Goal: Task Accomplishment & Management: Manage account settings

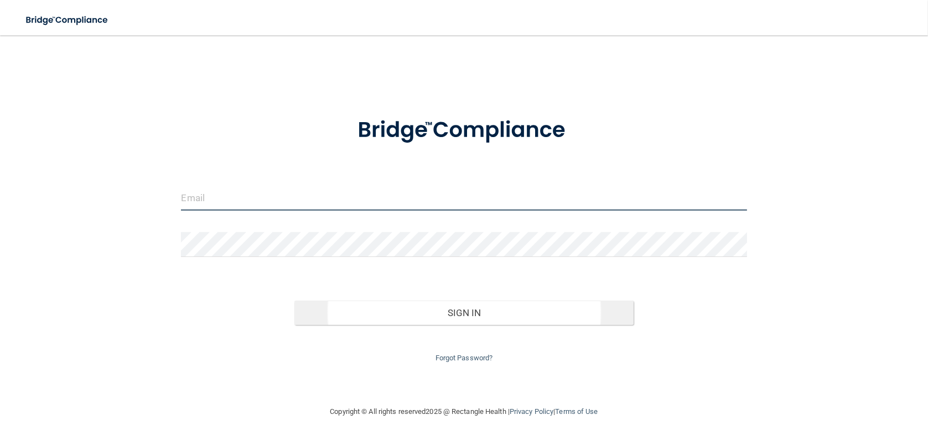
type input "[PERSON_NAME][EMAIL_ADDRESS][DOMAIN_NAME]"
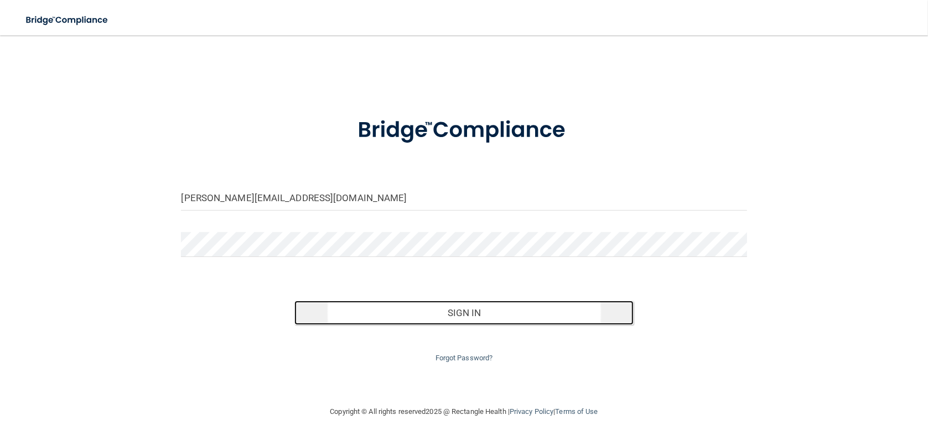
click at [468, 318] on button "Sign In" at bounding box center [463, 313] width 339 height 24
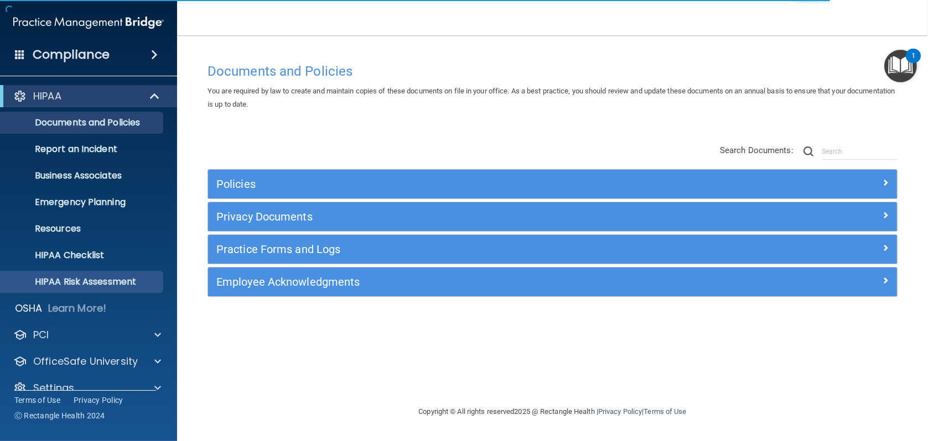
scroll to position [17, 0]
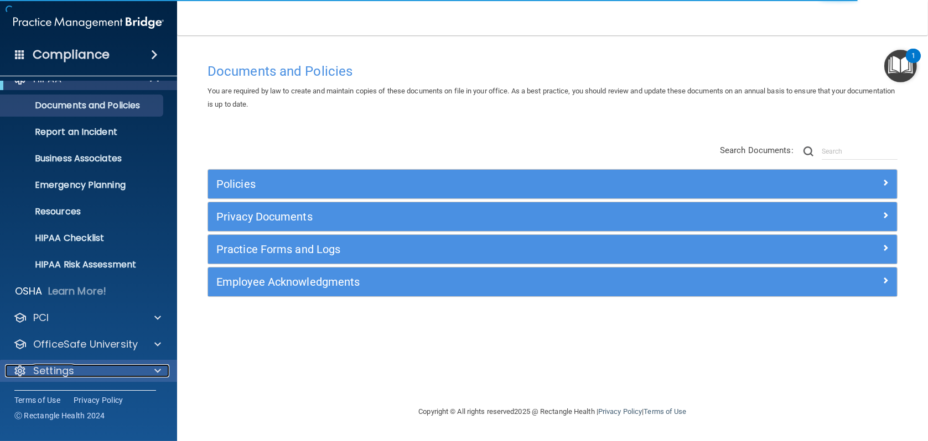
click at [87, 373] on div "Settings" at bounding box center [73, 371] width 137 height 13
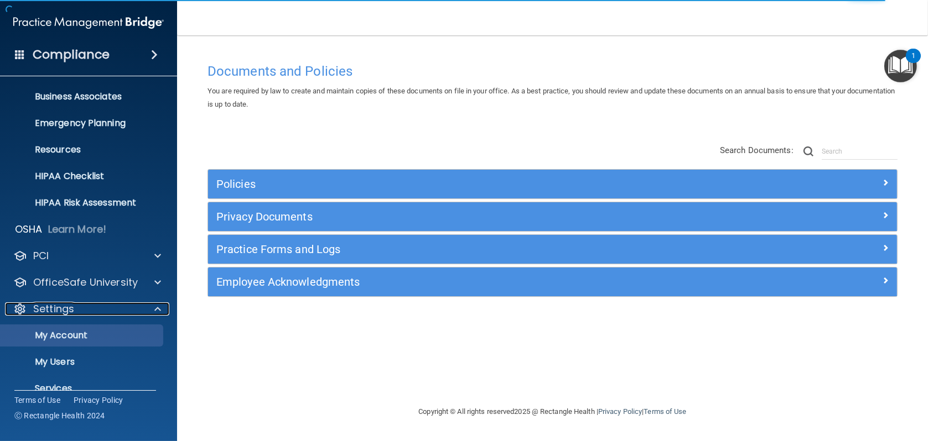
scroll to position [123, 0]
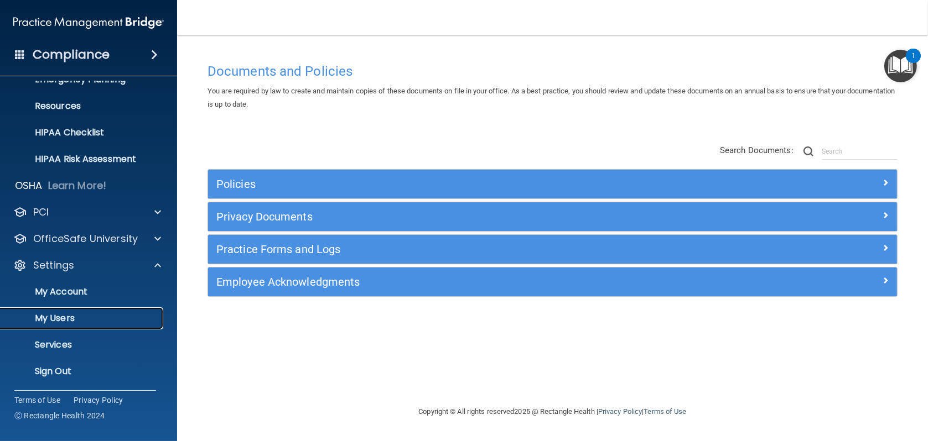
click at [76, 320] on p "My Users" at bounding box center [82, 318] width 151 height 11
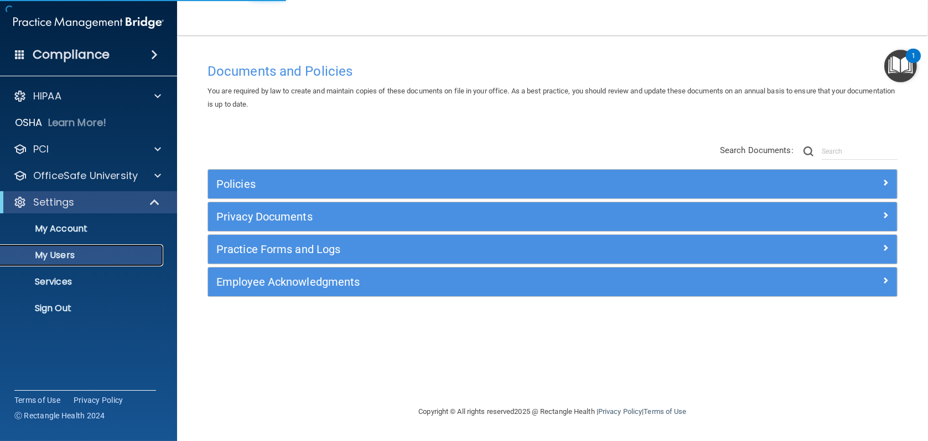
select select "20"
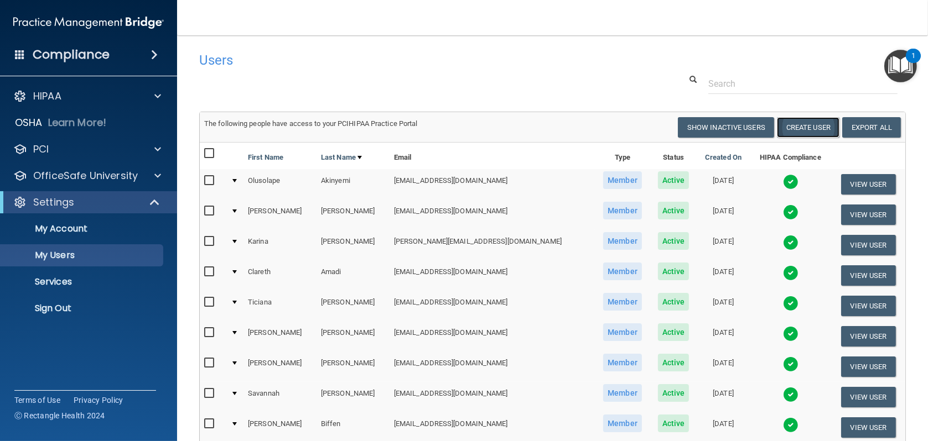
click at [803, 128] on button "Create User" at bounding box center [808, 127] width 63 height 20
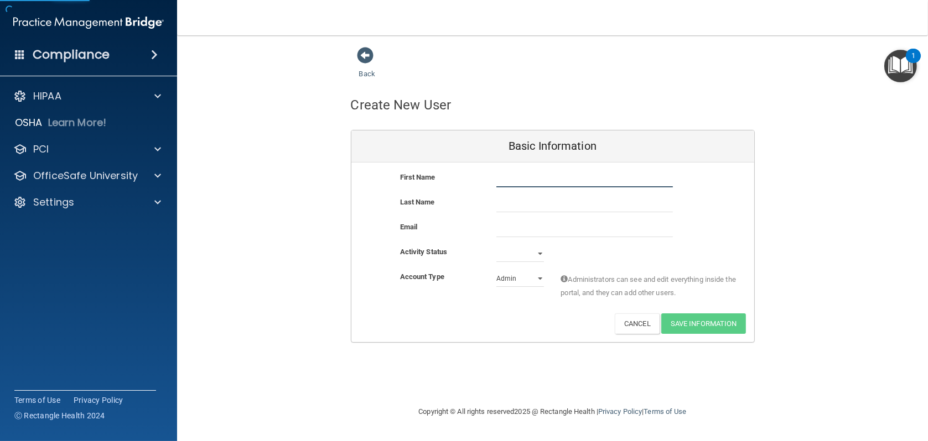
click at [546, 180] on input "text" at bounding box center [584, 179] width 176 height 17
drag, startPoint x: 559, startPoint y: 182, endPoint x: 490, endPoint y: 176, distance: 69.4
click at [490, 176] on div "[PERSON_NAME] [PERSON_NAME]" at bounding box center [584, 179] width 193 height 17
type input "[PERSON_NAME]"
type input "Pillion"
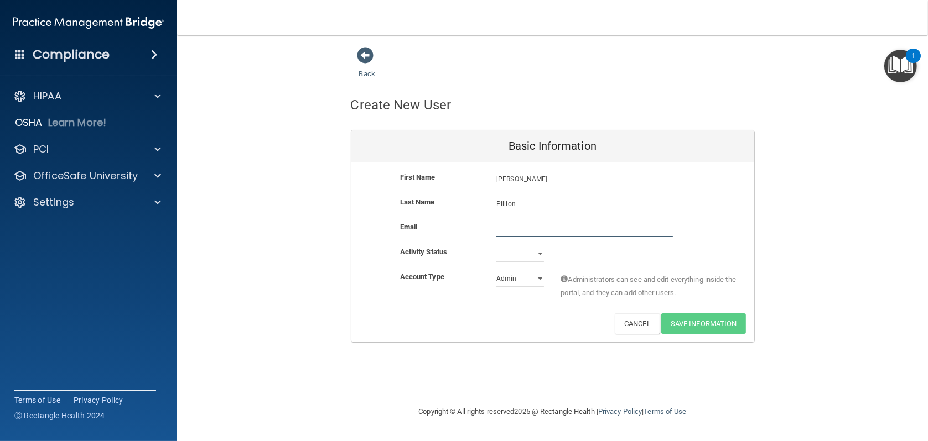
paste input "[EMAIL_ADDRESS][DOMAIN_NAME]"
type input "[EMAIL_ADDRESS][DOMAIN_NAME]"
click at [535, 259] on select "Active Inactive" at bounding box center [520, 256] width 48 height 17
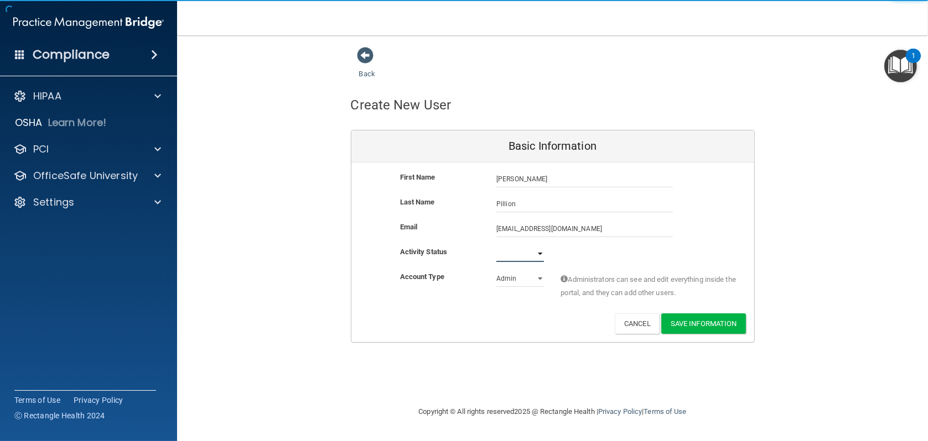
select select "active"
click at [496, 246] on select "Active Inactive" at bounding box center [520, 254] width 48 height 17
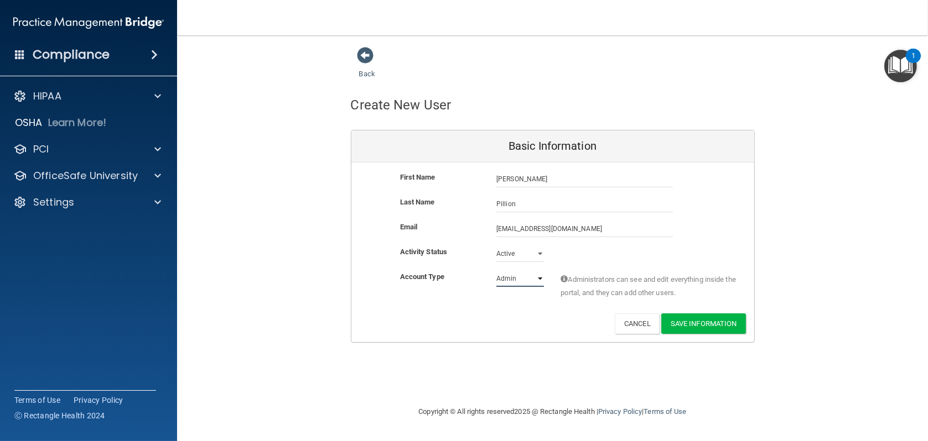
click at [532, 280] on select "Admin Member" at bounding box center [520, 278] width 48 height 17
select select "practice_member"
click at [496, 270] on select "Admin Member" at bounding box center [520, 278] width 48 height 17
click at [715, 327] on button "Save Information" at bounding box center [703, 324] width 85 height 20
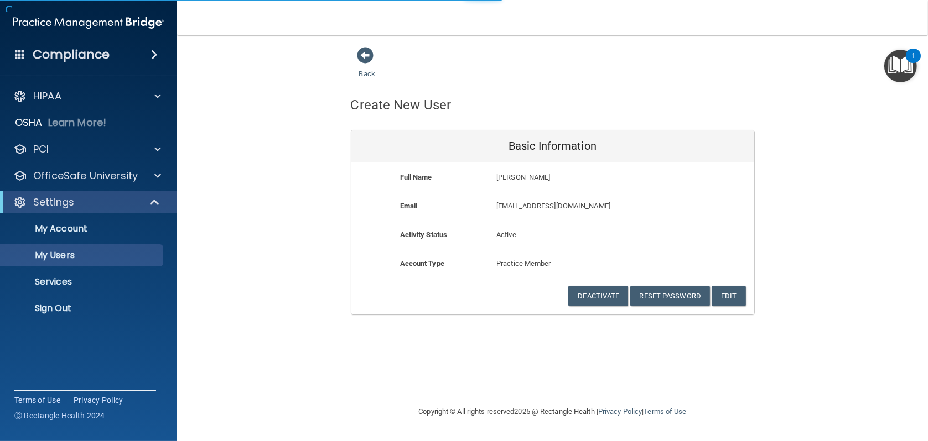
select select "20"
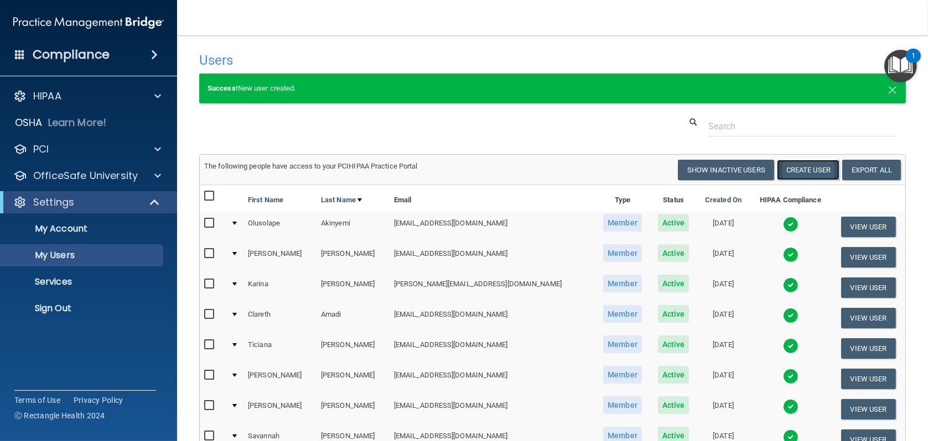
click at [787, 169] on button "Create User" at bounding box center [808, 170] width 63 height 20
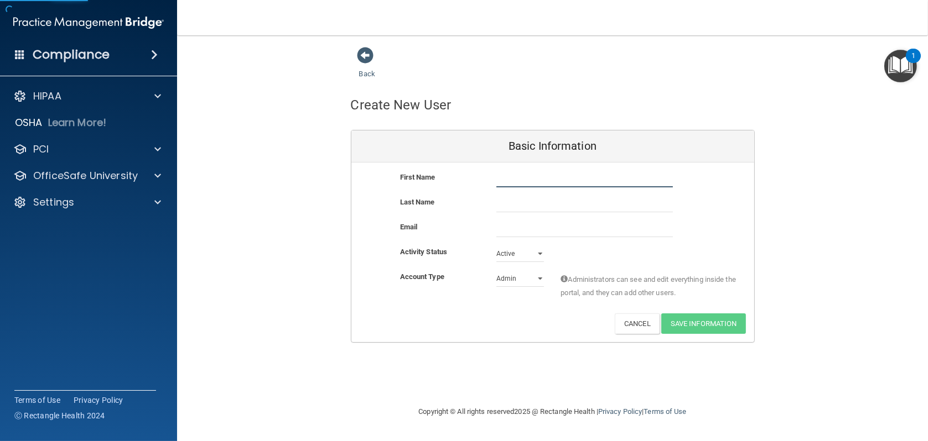
click at [508, 180] on input "text" at bounding box center [584, 179] width 176 height 17
type input "[PERSON_NAME]"
type input "[GEOGRAPHIC_DATA]"
paste input "[EMAIL_ADDRESS][DOMAIN_NAME]"
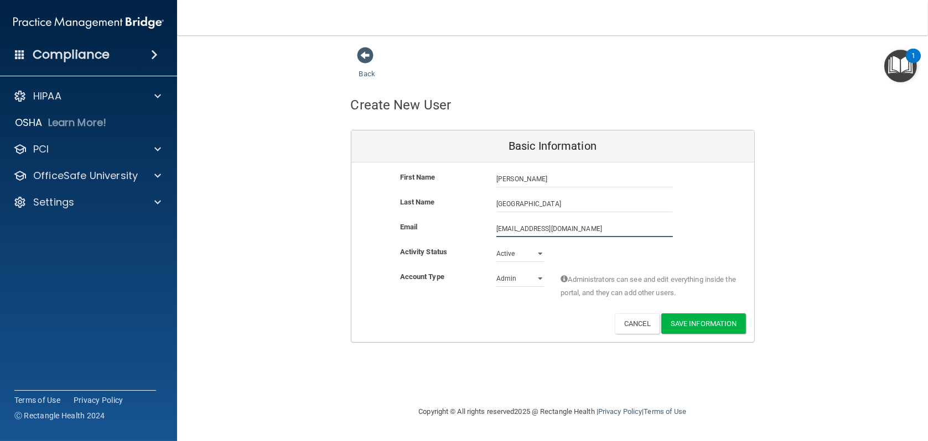
type input "[EMAIL_ADDRESS][DOMAIN_NAME]"
click at [517, 255] on select "Active Inactive" at bounding box center [520, 254] width 48 height 17
click at [496, 246] on select "Active Inactive" at bounding box center [520, 254] width 48 height 17
click at [517, 280] on select "Admin Member" at bounding box center [520, 278] width 48 height 17
select select "practice_member"
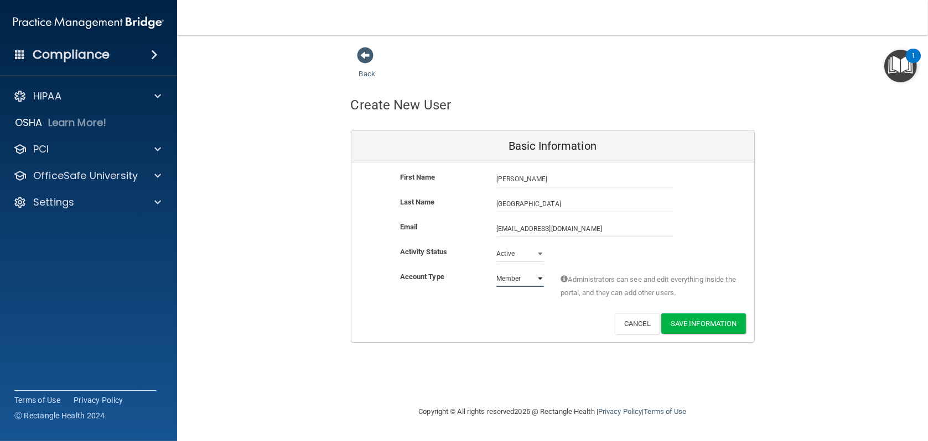
click at [496, 270] on select "Admin Member" at bounding box center [520, 278] width 48 height 17
drag, startPoint x: 698, startPoint y: 327, endPoint x: 700, endPoint y: 336, distance: 9.5
click at [700, 336] on div "First Name [PERSON_NAME] [PERSON_NAME] Last Name [GEOGRAPHIC_DATA] Email [EMAIL…" at bounding box center [552, 253] width 403 height 180
click at [699, 321] on button "Save Information" at bounding box center [703, 324] width 85 height 20
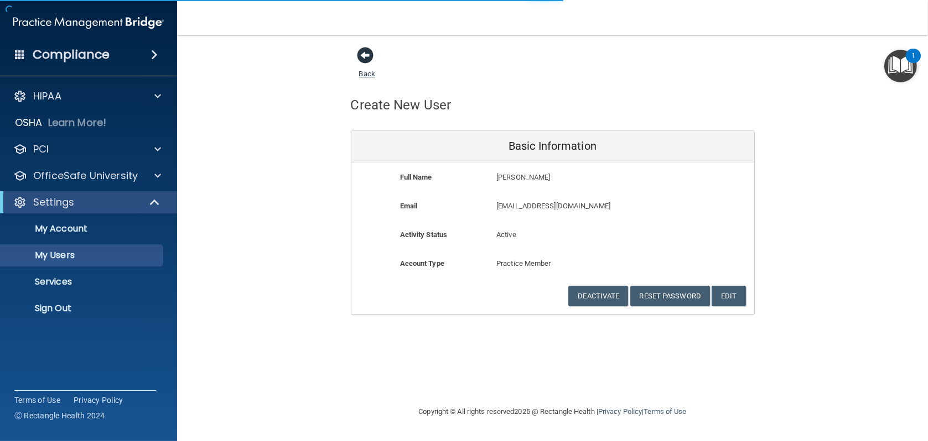
click at [365, 61] on span at bounding box center [365, 55] width 17 height 17
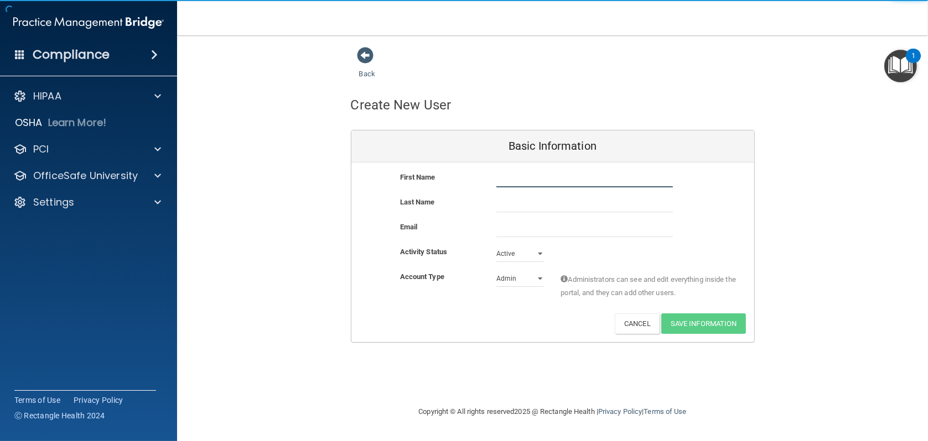
click at [543, 180] on input "text" at bounding box center [584, 179] width 176 height 17
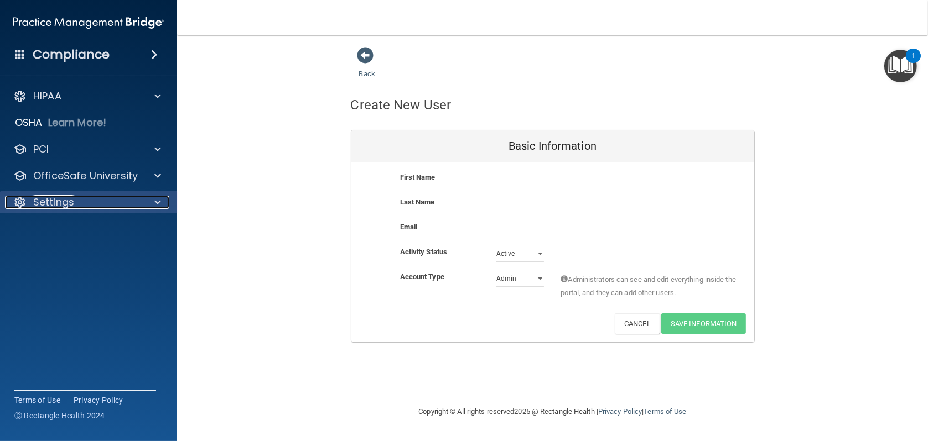
click at [59, 200] on p "Settings" at bounding box center [53, 202] width 41 height 13
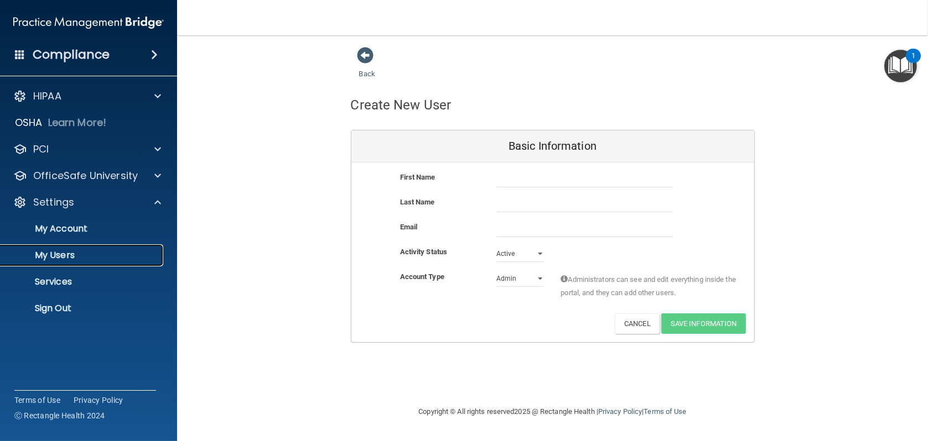
click at [49, 254] on p "My Users" at bounding box center [82, 255] width 151 height 11
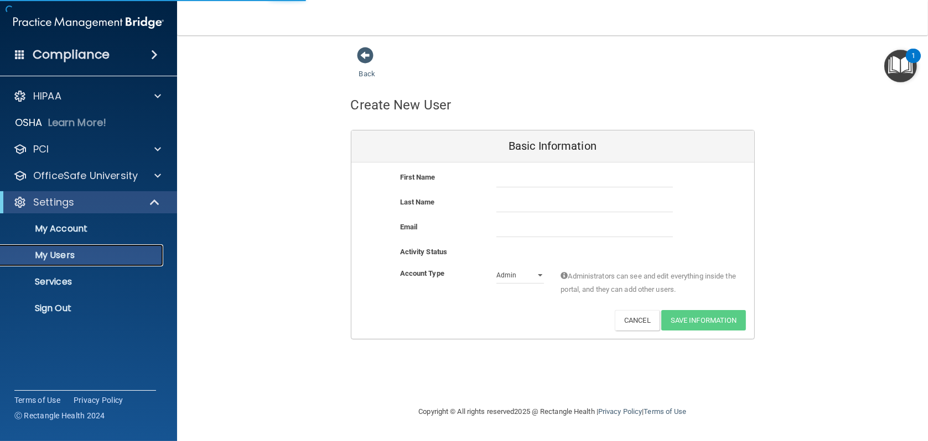
select select "20"
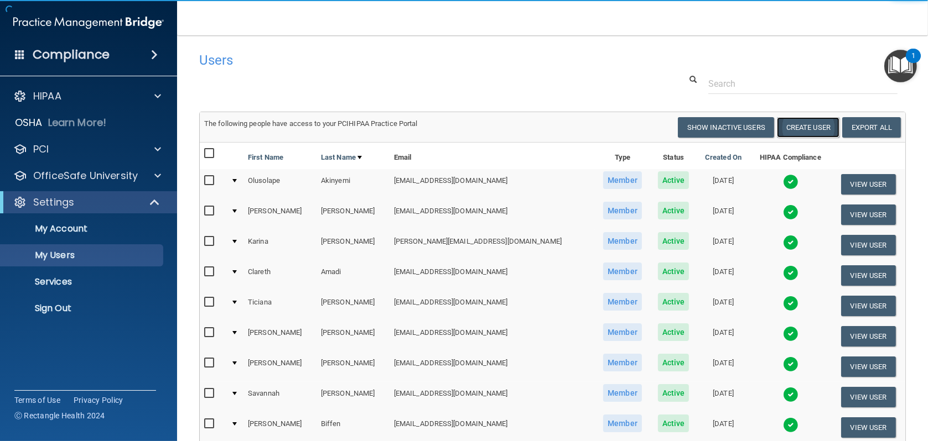
click at [804, 128] on button "Create User" at bounding box center [808, 127] width 63 height 20
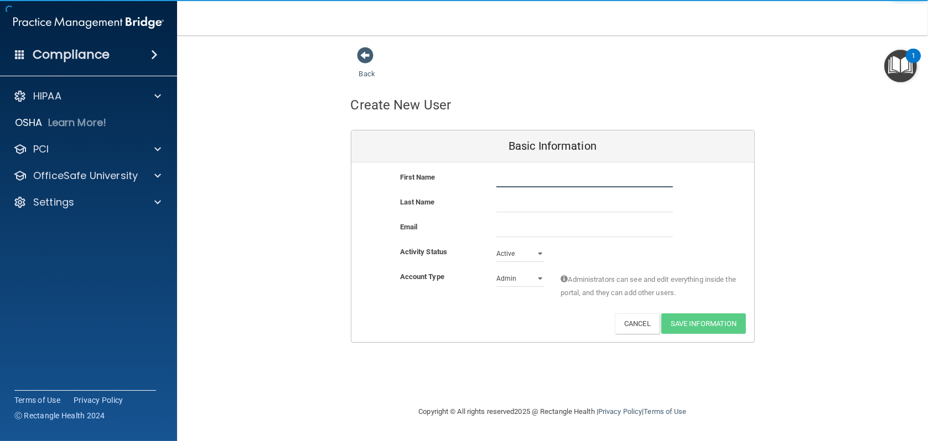
click at [525, 179] on input "text" at bounding box center [584, 179] width 176 height 17
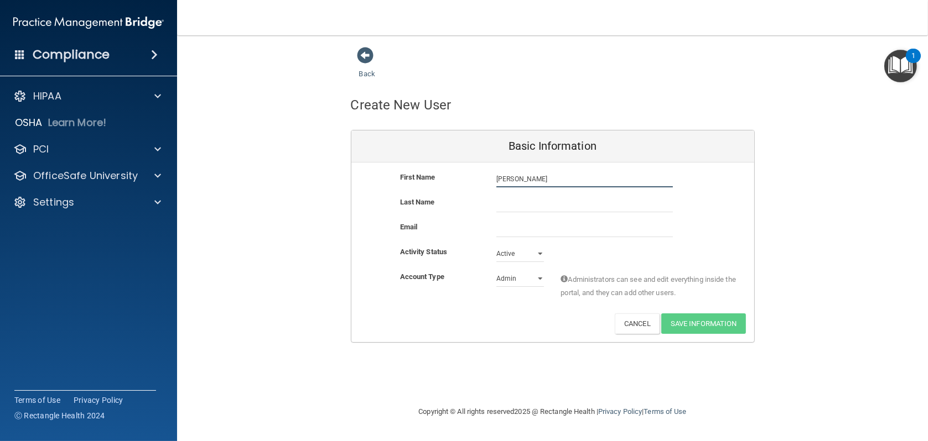
type input "[PERSON_NAME]"
paste input "[EMAIL_ADDRESS][DOMAIN_NAME]"
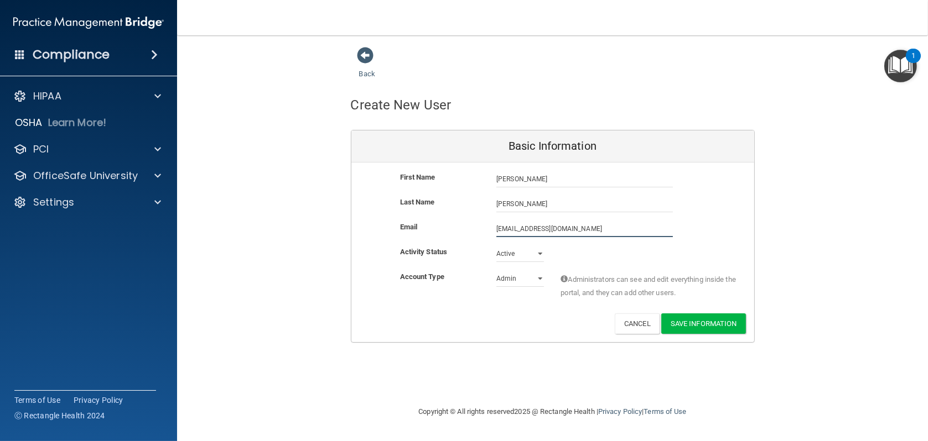
type input "[EMAIL_ADDRESS][DOMAIN_NAME]"
click at [525, 279] on select "Admin Member" at bounding box center [520, 278] width 48 height 17
select select "practice_member"
click at [496, 270] on select "Admin Member" at bounding box center [520, 278] width 48 height 17
click at [702, 321] on button "Save Information" at bounding box center [703, 324] width 85 height 20
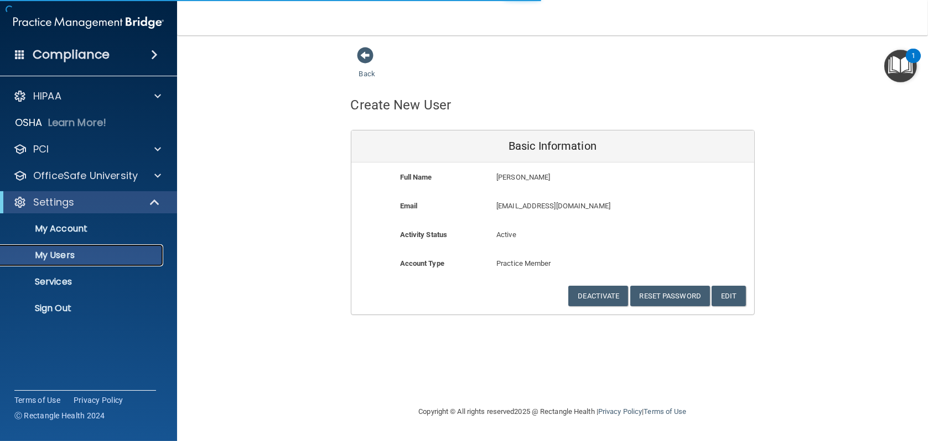
click at [74, 254] on p "My Users" at bounding box center [82, 255] width 151 height 11
select select "20"
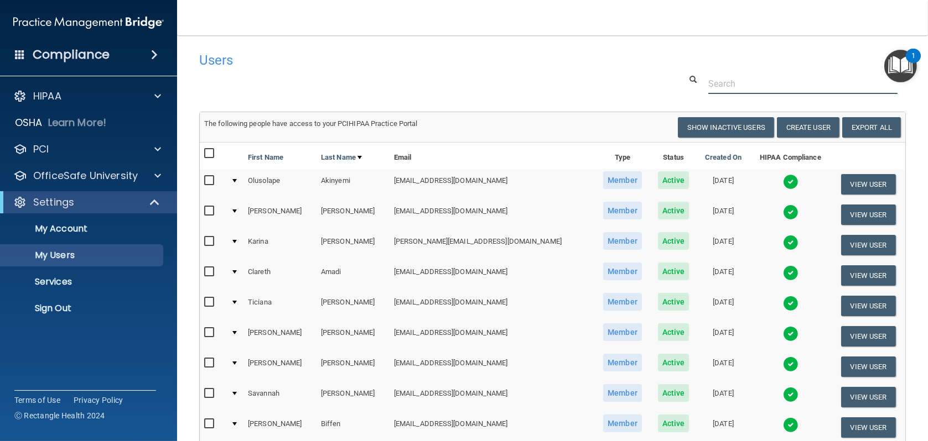
click at [780, 88] on input "text" at bounding box center [802, 84] width 189 height 20
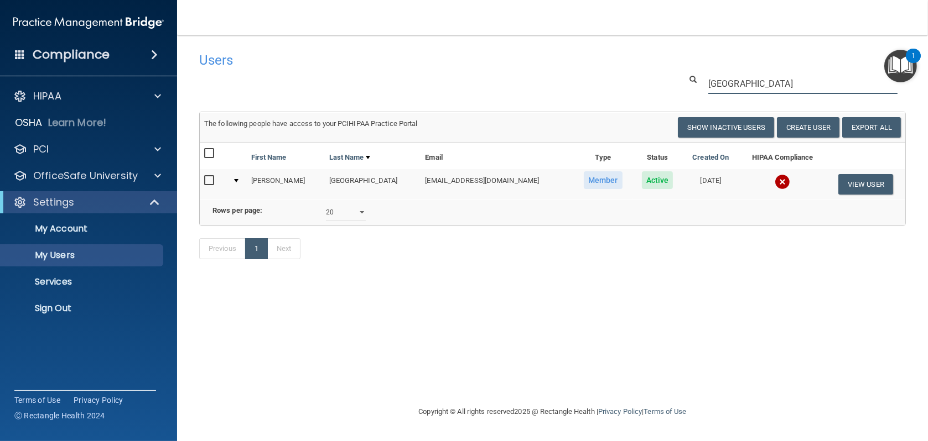
drag, startPoint x: 748, startPoint y: 82, endPoint x: 614, endPoint y: 76, distance: 134.5
click at [614, 76] on div "[GEOGRAPHIC_DATA]" at bounding box center [552, 84] width 723 height 20
drag, startPoint x: 764, startPoint y: 87, endPoint x: 700, endPoint y: 85, distance: 64.8
click at [700, 85] on div "[PERSON_NAME]" at bounding box center [803, 84] width 206 height 20
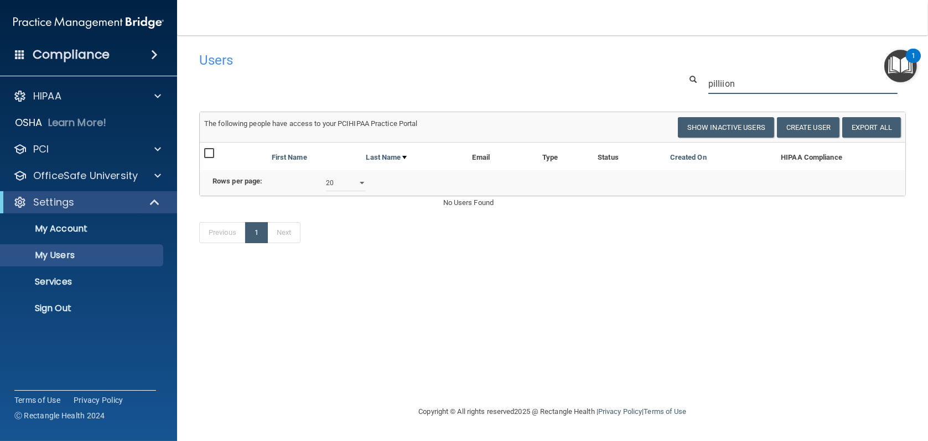
drag, startPoint x: 767, startPoint y: 80, endPoint x: 603, endPoint y: 79, distance: 164.3
click at [603, 79] on div "pilliion" at bounding box center [552, 84] width 723 height 20
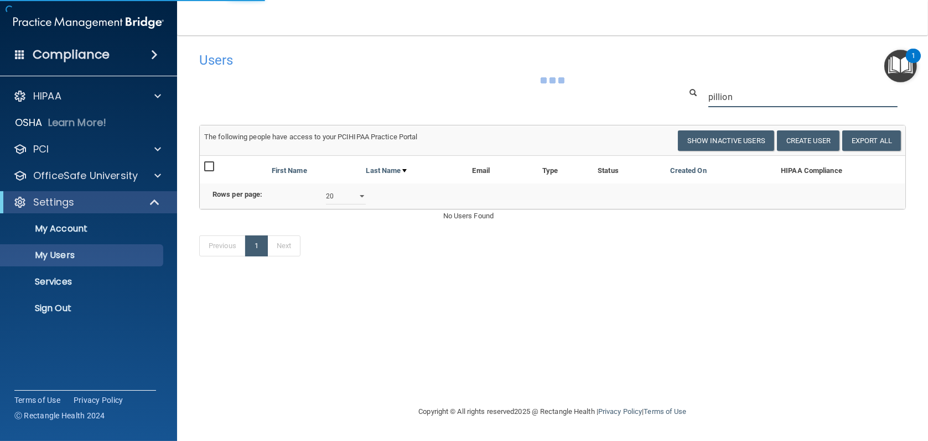
type input "pillion"
